Goal: Check status: Check status

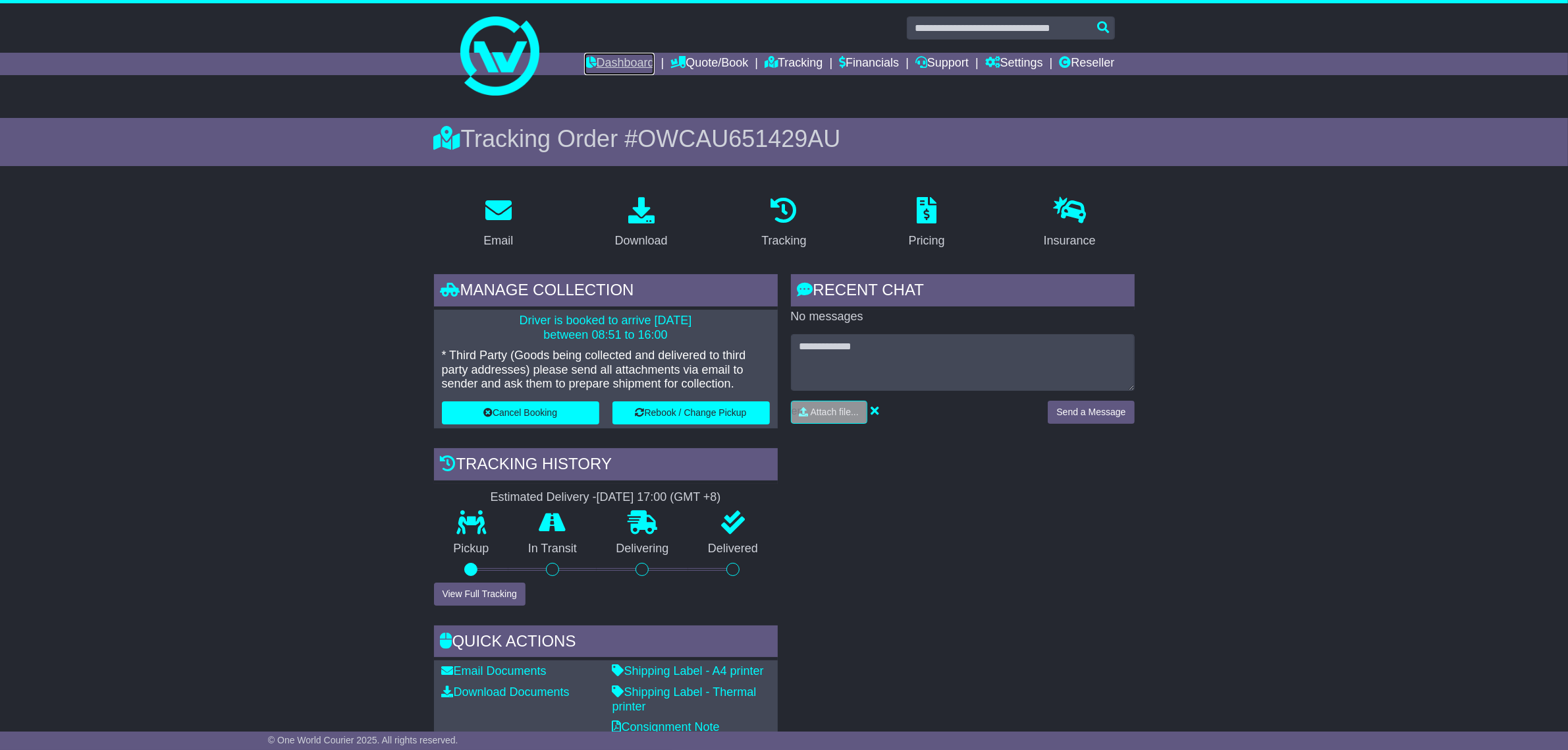
click at [613, 65] on link "Dashboard" at bounding box center [619, 64] width 70 height 22
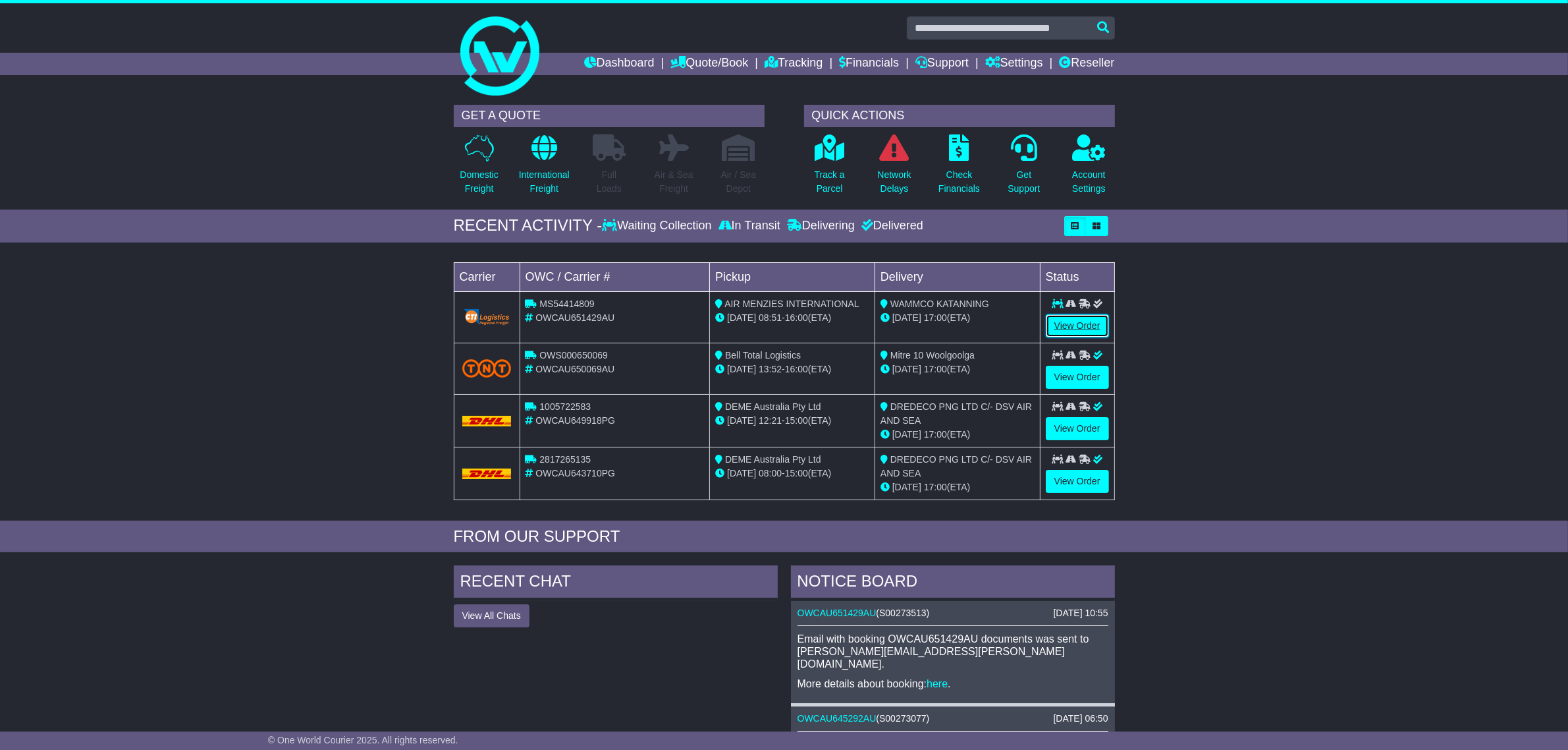
click at [1068, 323] on link "View Order" at bounding box center [1077, 325] width 63 height 23
